Goal: Information Seeking & Learning: Find specific fact

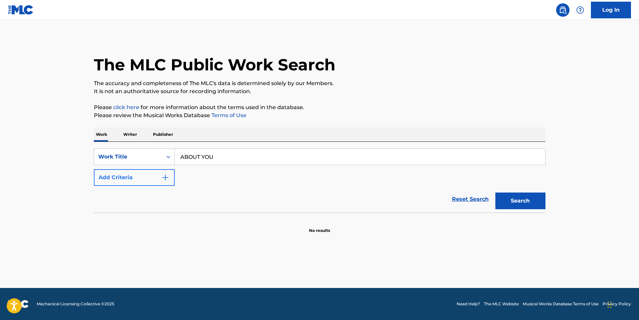
type input "ABOUT YOU"
click at [150, 172] on button "Add Criteria" at bounding box center [134, 177] width 81 height 17
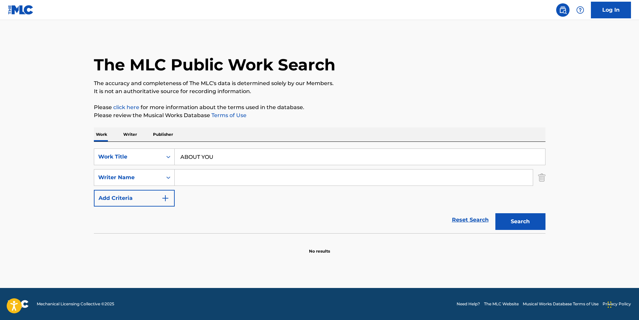
click at [244, 184] on input "Search Form" at bounding box center [354, 178] width 358 height 16
type input "[PERSON_NAME]"
click at [495, 213] on button "Search" at bounding box center [520, 221] width 50 height 17
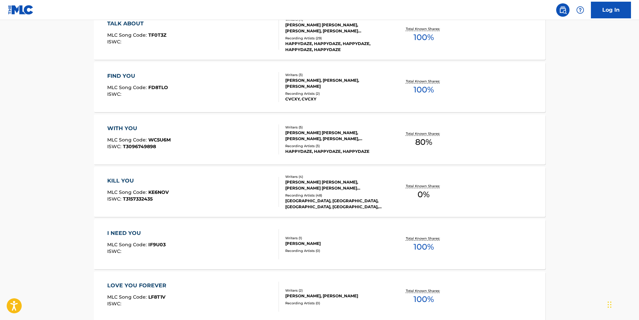
scroll to position [301, 0]
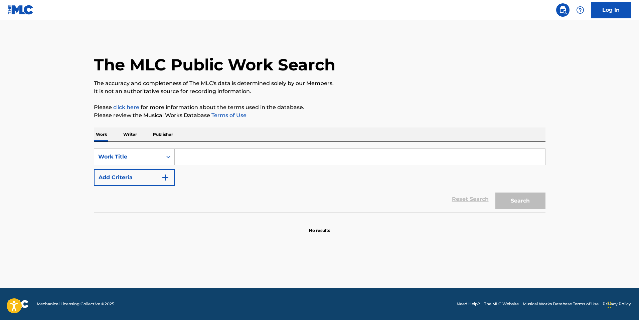
click at [243, 155] on input "Search Form" at bounding box center [360, 157] width 370 height 16
type input "ENDLESS"
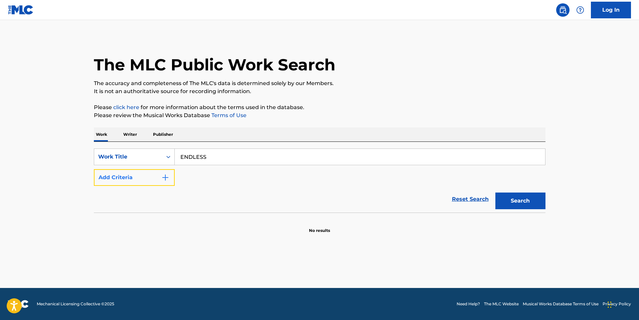
click at [154, 184] on button "Add Criteria" at bounding box center [134, 177] width 81 height 17
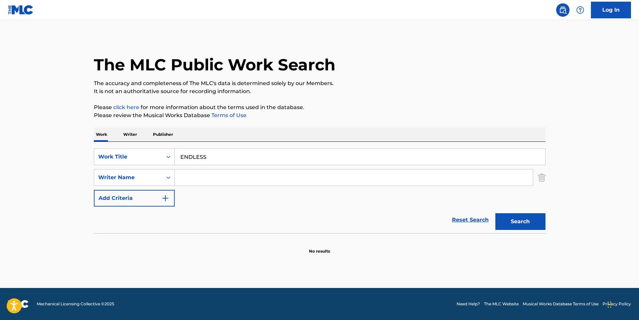
click at [190, 176] on input "Search Form" at bounding box center [354, 178] width 358 height 16
paste input "Calise"
type input "Calise"
click at [502, 216] on button "Search" at bounding box center [520, 221] width 50 height 17
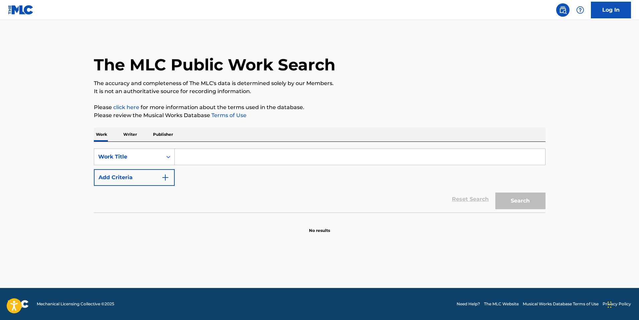
click at [229, 144] on div "SearchWithCriteriaec73af0b-f75b-4689-b3cd-d079b10edcbd Work Title Add Criteria …" at bounding box center [320, 177] width 452 height 71
click at [216, 157] on input "Search Form" at bounding box center [360, 157] width 370 height 16
type input "YER GOK"
click at [495, 193] on button "Search" at bounding box center [520, 201] width 50 height 17
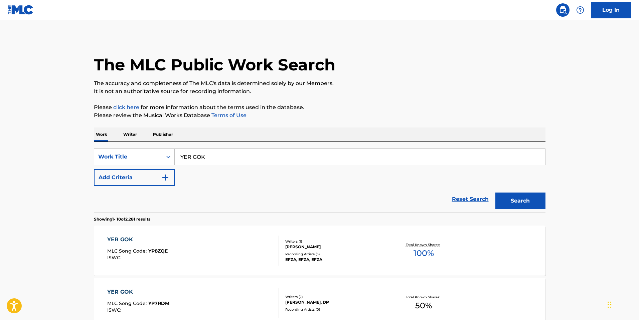
click at [329, 250] on div "Writers ( 1 ) EFZA YORDAMOGLU Recording Artists ( 3 ) EFZA, EFZA, EFZA" at bounding box center [332, 251] width 107 height 24
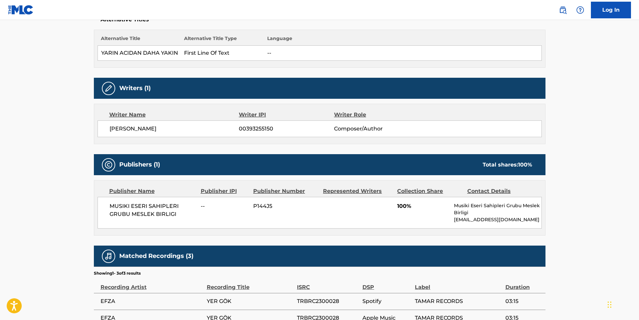
scroll to position [186, 0]
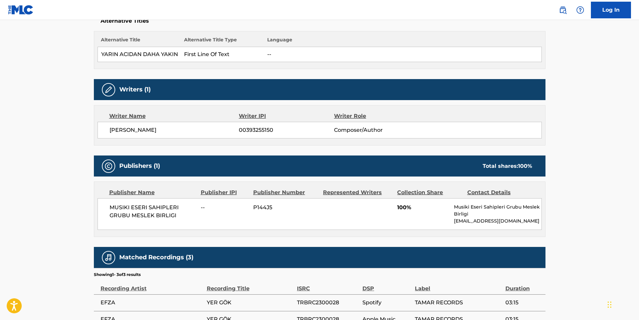
click at [159, 215] on span "MUSIKI ESERI SAHIPLERI GRUBU MESLEK BIRLIGI" at bounding box center [153, 212] width 87 height 16
click at [164, 210] on span "MUSIKI ESERI SAHIPLERI GRUBU MESLEK BIRLIGI" at bounding box center [153, 212] width 87 height 16
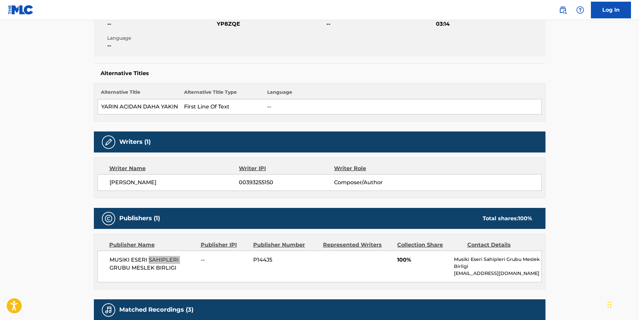
scroll to position [67, 0]
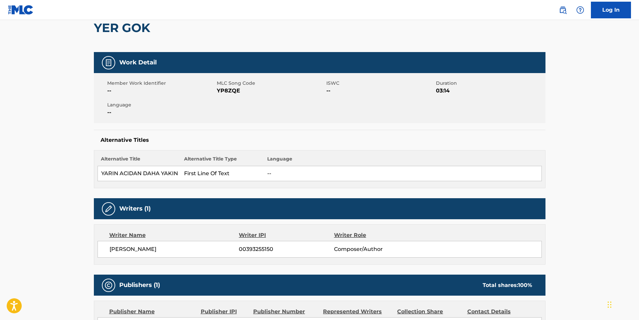
click at [132, 255] on div "EFZA YORDAMOGLU 00393255150 Composer/Author" at bounding box center [320, 249] width 444 height 17
click at [136, 250] on span "EFZA YORDAMOGLU" at bounding box center [175, 250] width 130 height 8
drag, startPoint x: 136, startPoint y: 250, endPoint x: 132, endPoint y: 248, distance: 5.0
click at [132, 248] on span "EFZA YORDAMOGLU" at bounding box center [175, 250] width 130 height 8
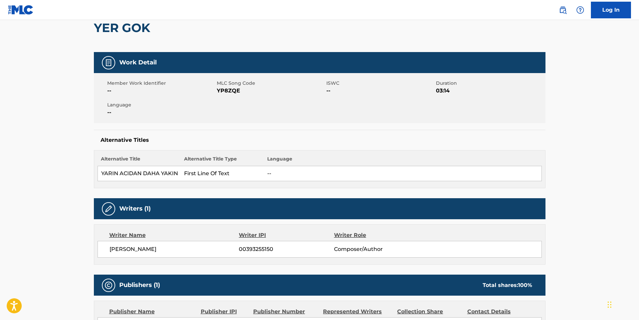
click at [132, 248] on span "EFZA YORDAMOGLU" at bounding box center [175, 250] width 130 height 8
click at [255, 252] on span "00393255150" at bounding box center [286, 250] width 95 height 8
click at [255, 250] on span "00393255150" at bounding box center [286, 250] width 95 height 8
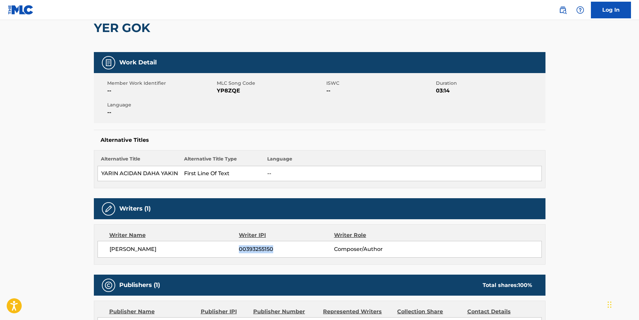
copy span "00393255150"
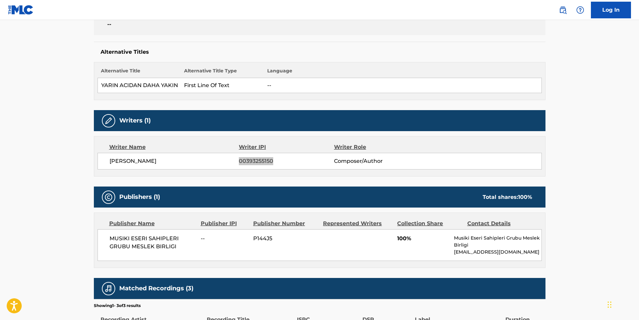
scroll to position [234, 0]
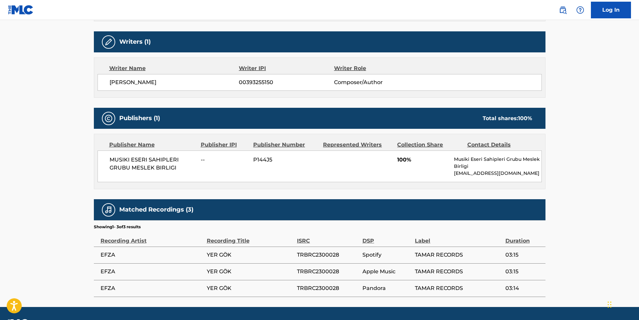
click at [149, 155] on div "MUSIKI ESERI SAHIPLERI GRUBU MESLEK BIRLIGI -- P144J5 100% Musiki Eseri Sahiple…" at bounding box center [320, 167] width 444 height 32
copy div "MUSIKI ESERI SAHIPLERI GRUBU MESLEK BIRLIGI"
drag, startPoint x: 481, startPoint y: 158, endPoint x: 432, endPoint y: 241, distance: 96.1
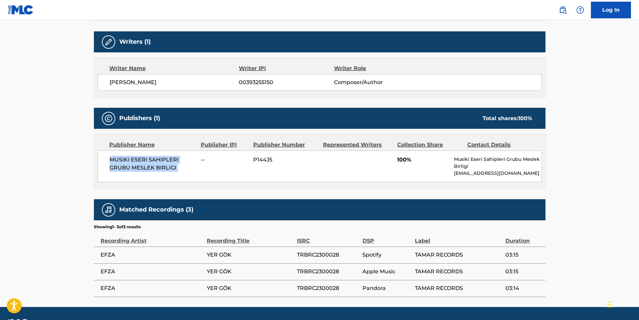
click at [480, 163] on p "Musiki Eseri Sahipleri Grubu Meslek Birligi" at bounding box center [497, 163] width 87 height 14
click at [311, 249] on td "TRBRC2300028" at bounding box center [329, 255] width 65 height 17
click at [311, 252] on span "TRBRC2300028" at bounding box center [328, 255] width 62 height 8
copy span "TRBRC2300028"
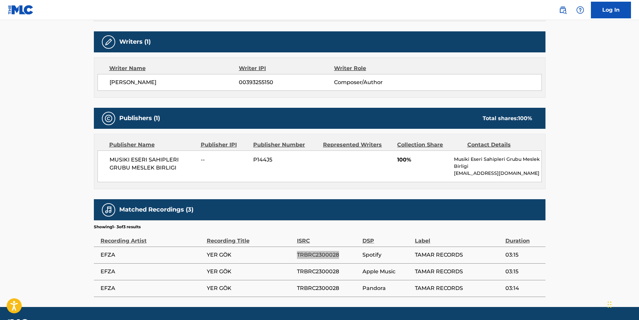
scroll to position [0, 0]
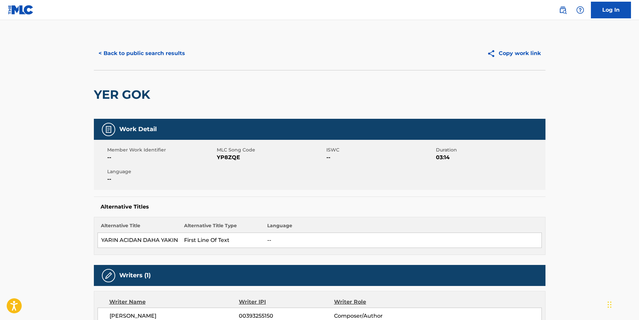
click at [142, 246] on td "YARIN ACIDAN DAHA YAKIN" at bounding box center [139, 240] width 83 height 15
click at [144, 239] on td "YARIN ACIDAN DAHA YAKIN" at bounding box center [139, 240] width 83 height 15
copy td "YARIN ACIDAN DAHA YAKIN"
